Goal: Find specific page/section: Find specific page/section

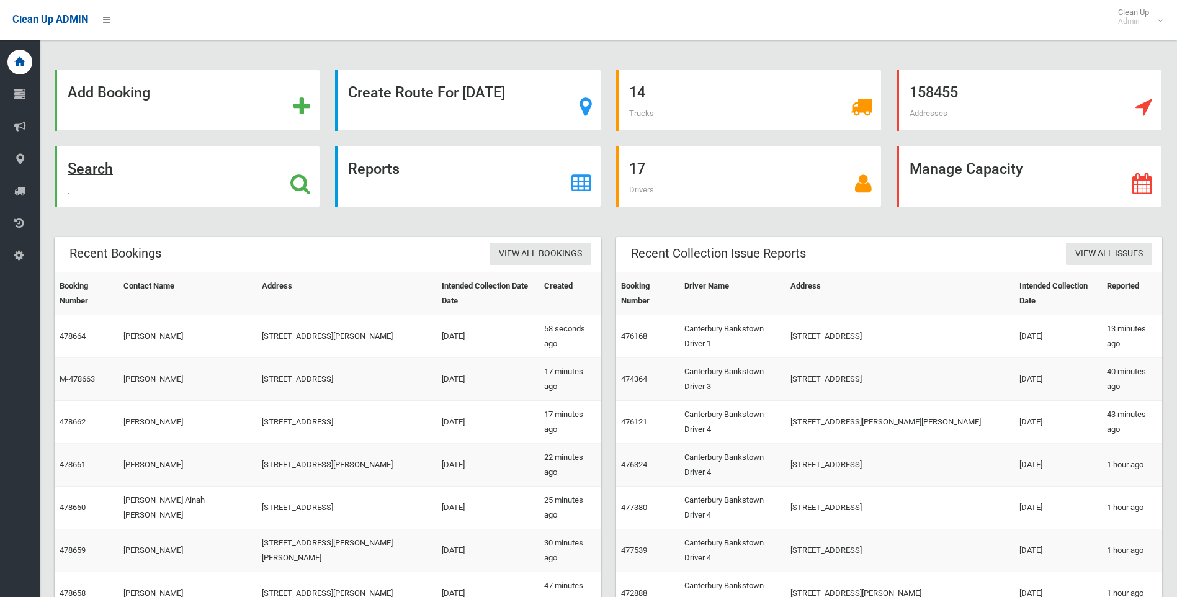
click at [98, 167] on strong "Search" at bounding box center [90, 168] width 45 height 17
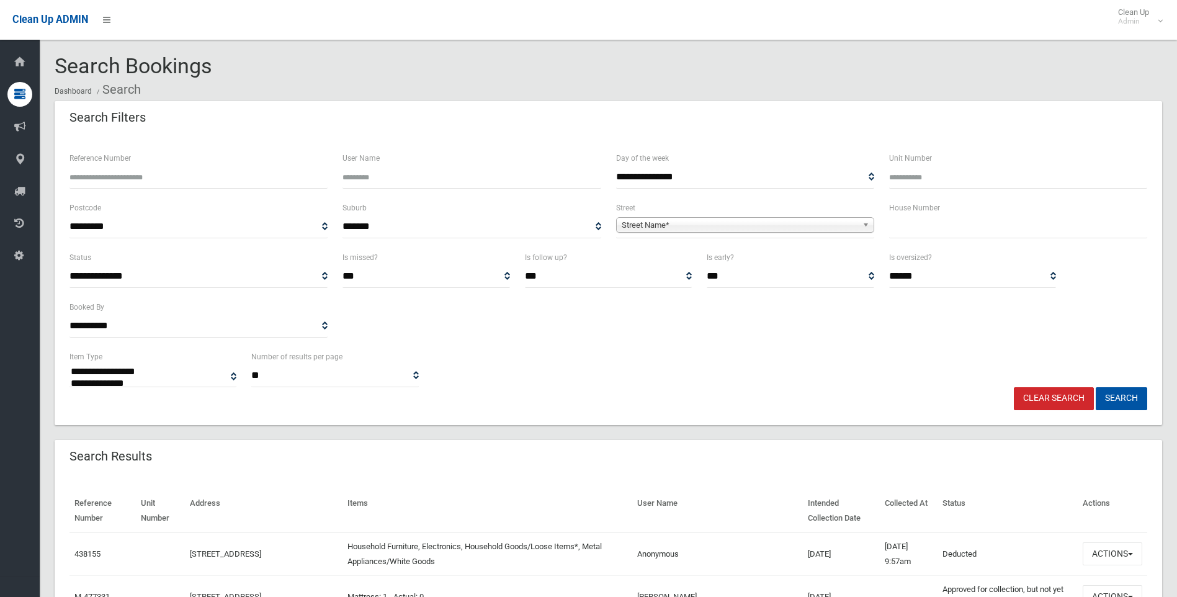
select select
click at [914, 231] on input "text" at bounding box center [1018, 226] width 258 height 23
type input "****"
click at [651, 222] on span "Street Name*" at bounding box center [740, 225] width 236 height 15
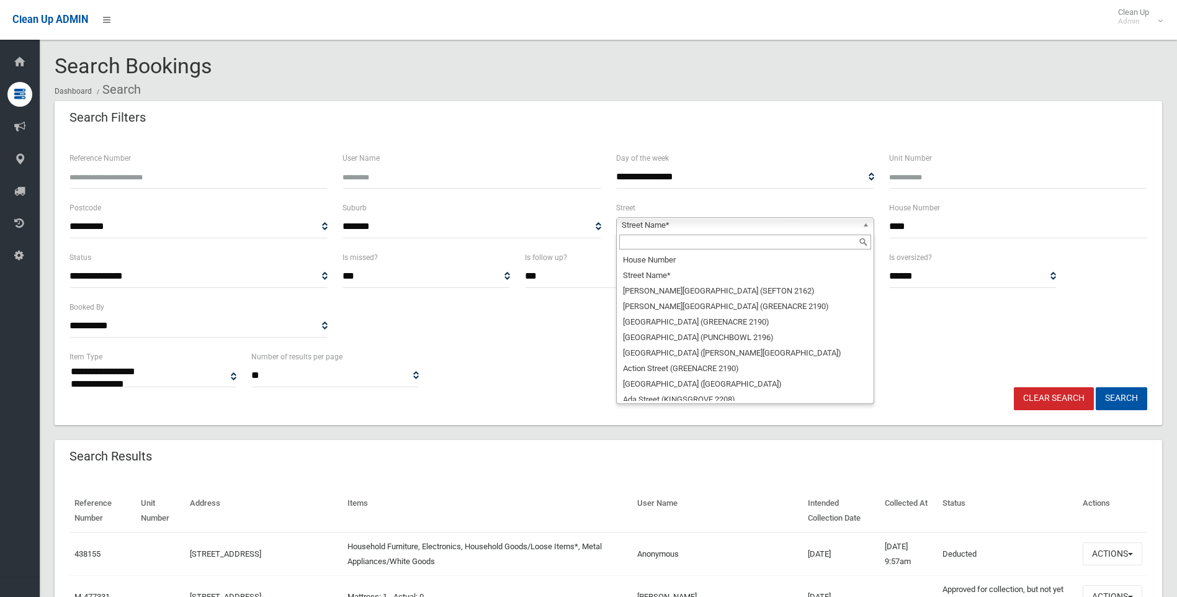
click at [648, 240] on input "text" at bounding box center [745, 241] width 252 height 15
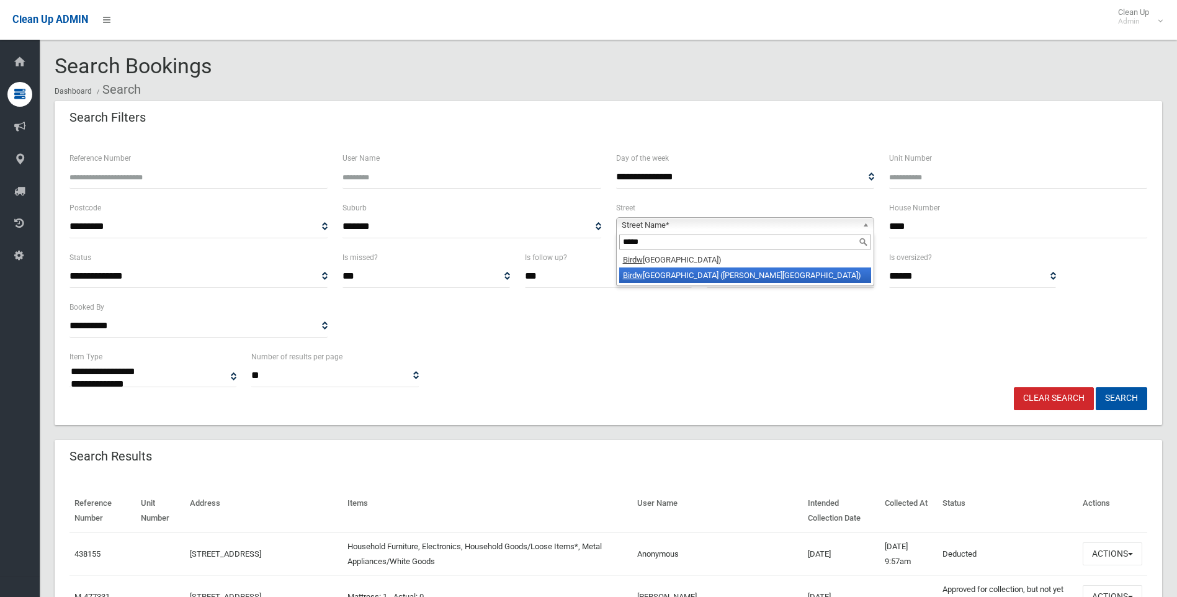
type input "*****"
click at [642, 274] on em "Birdw" at bounding box center [633, 274] width 20 height 9
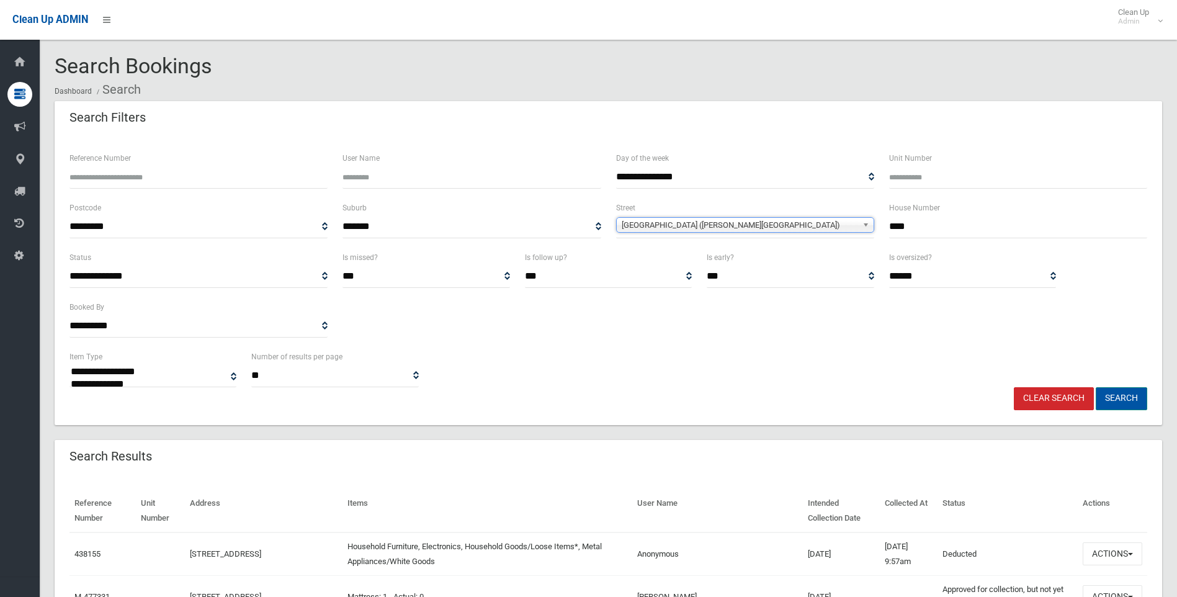
click at [1123, 395] on button "Search" at bounding box center [1120, 398] width 51 height 23
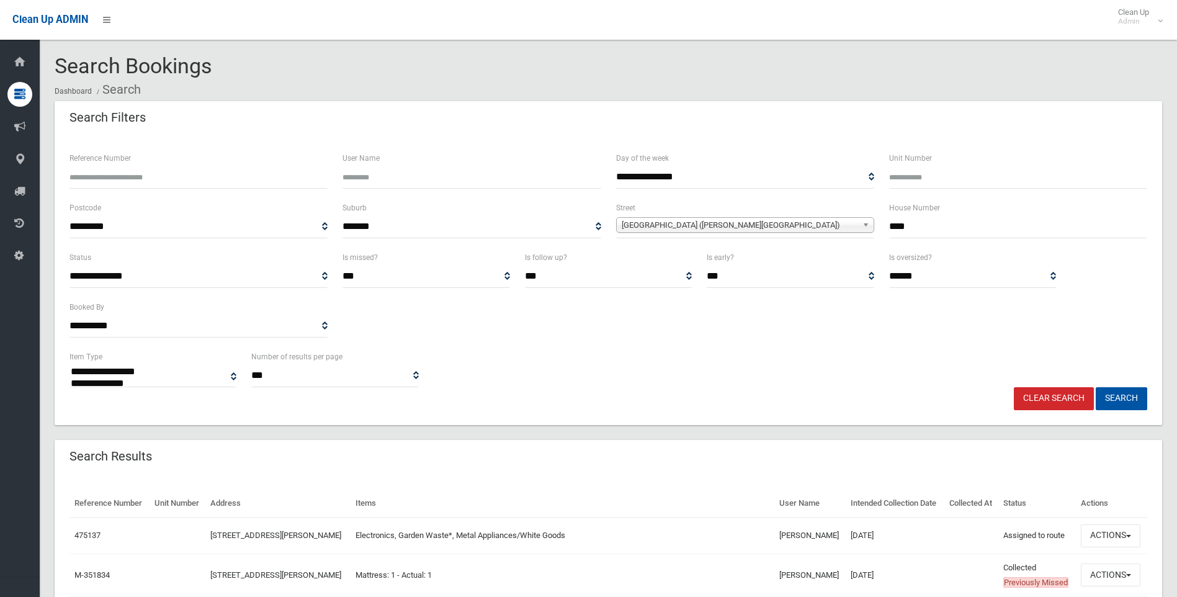
select select
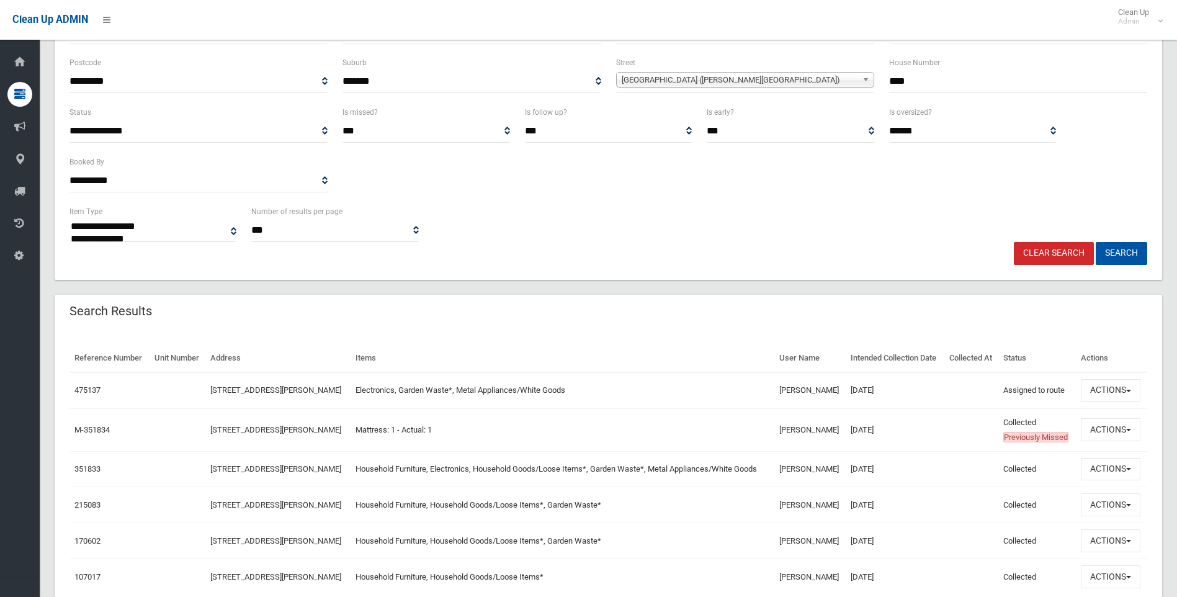
scroll to position [186, 0]
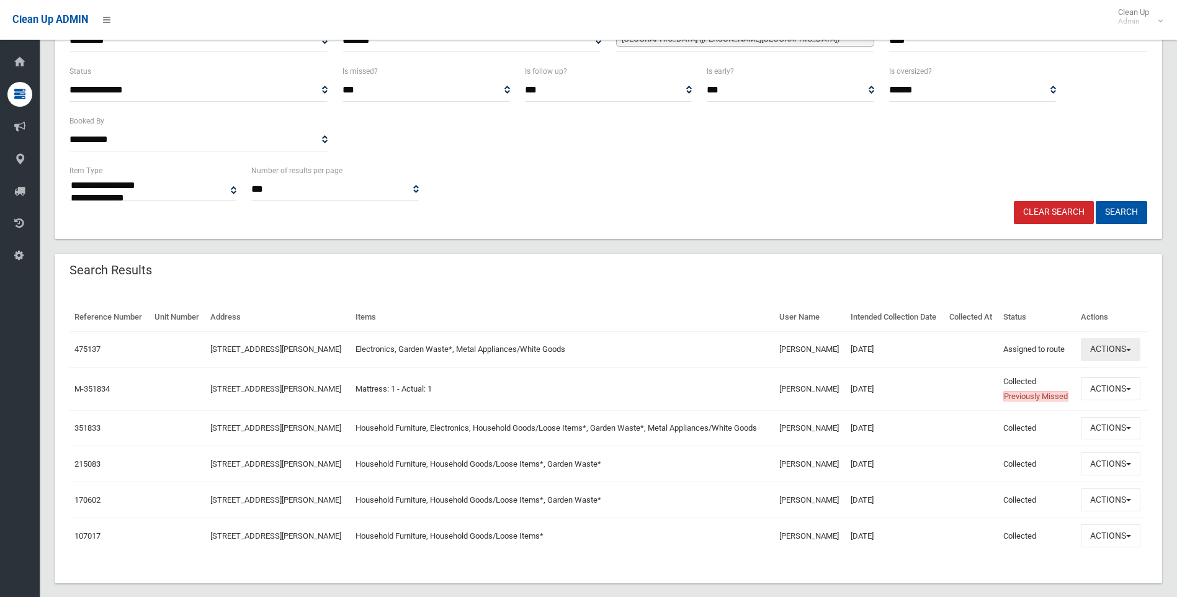
click at [1131, 351] on span "button" at bounding box center [1128, 350] width 5 height 2
